Goal: Navigation & Orientation: Find specific page/section

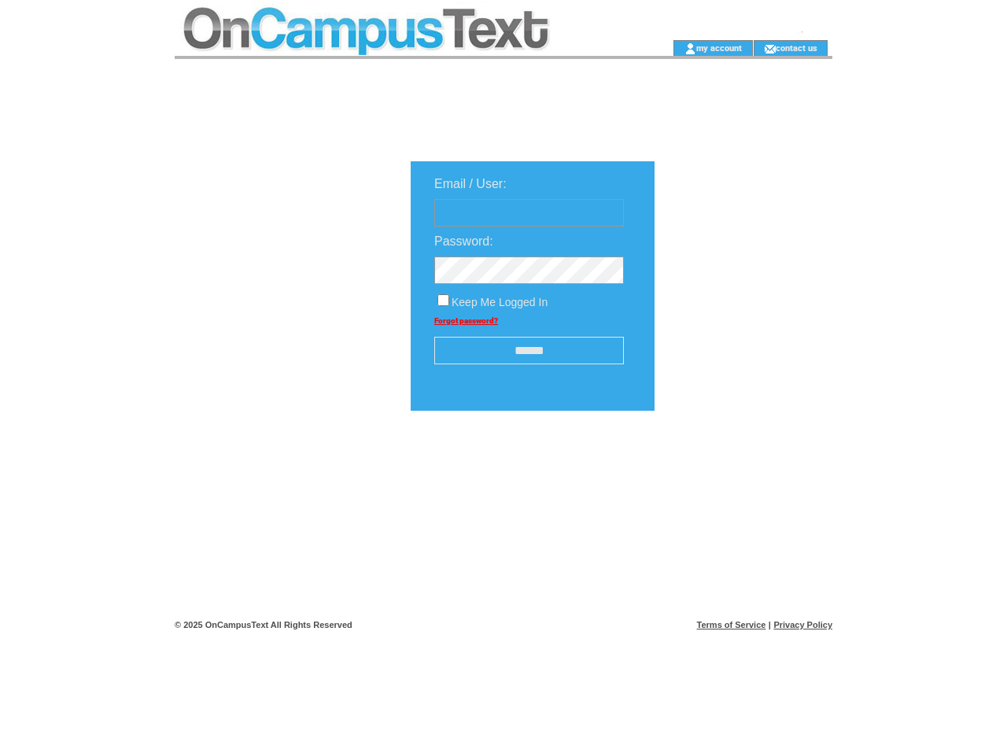
click at [398, 20] on td at bounding box center [399, 20] width 448 height 40
click at [398, 48] on td at bounding box center [399, 48] width 448 height 16
click at [647, 48] on td at bounding box center [647, 48] width 50 height 16
click at [719, 47] on link "my account" at bounding box center [719, 47] width 46 height 10
click at [797, 47] on link "contact us" at bounding box center [797, 47] width 42 height 10
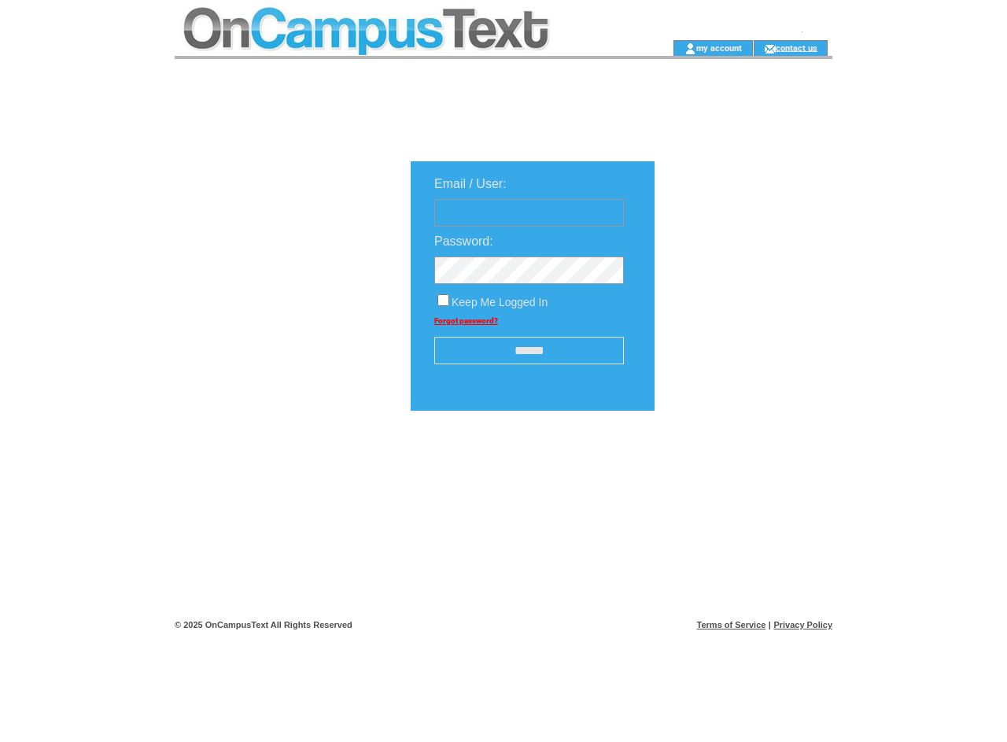
click at [529, 352] on input "******" at bounding box center [529, 351] width 190 height 28
click at [740, 466] on img at bounding box center [739, 460] width 79 height 20
click at [732, 625] on link "Terms of Service" at bounding box center [731, 624] width 69 height 9
click at [802, 625] on link "Privacy Policy" at bounding box center [802, 624] width 59 height 9
